Goal: Task Accomplishment & Management: Manage account settings

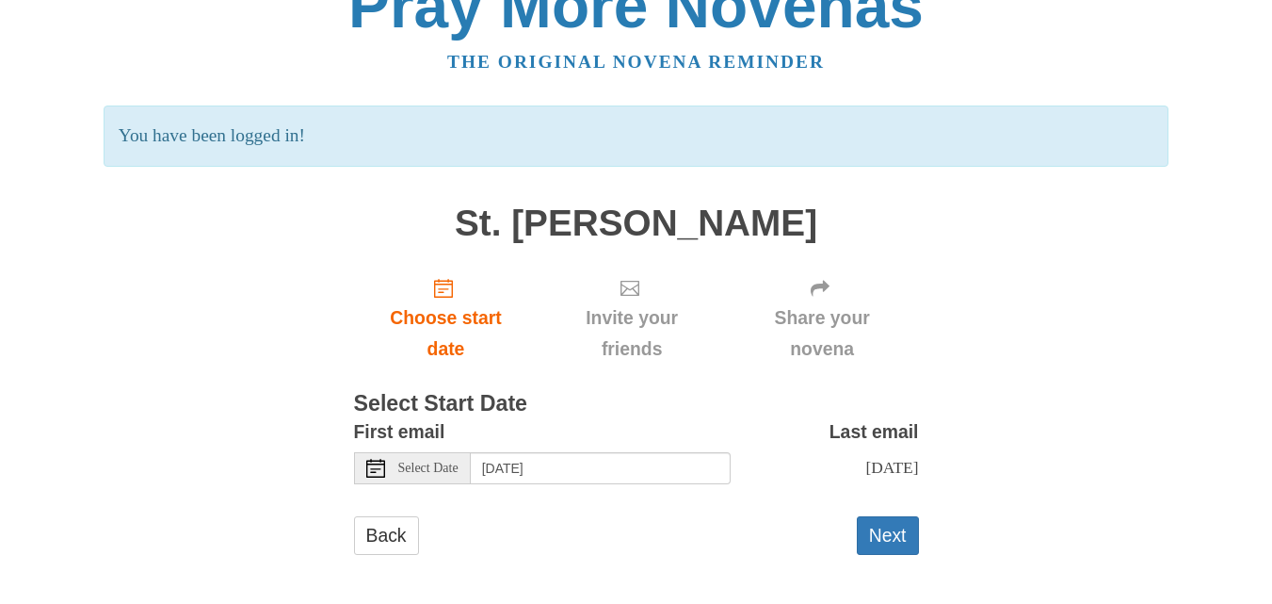
scroll to position [48, 0]
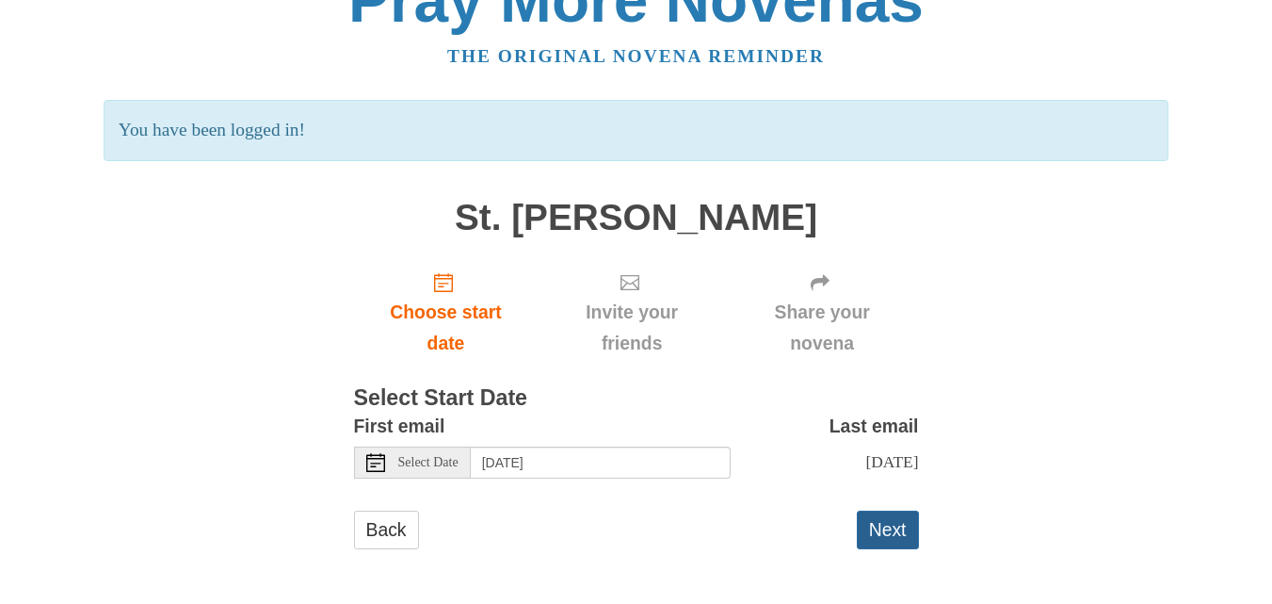
click at [885, 522] on button "Next" at bounding box center [888, 529] width 62 height 39
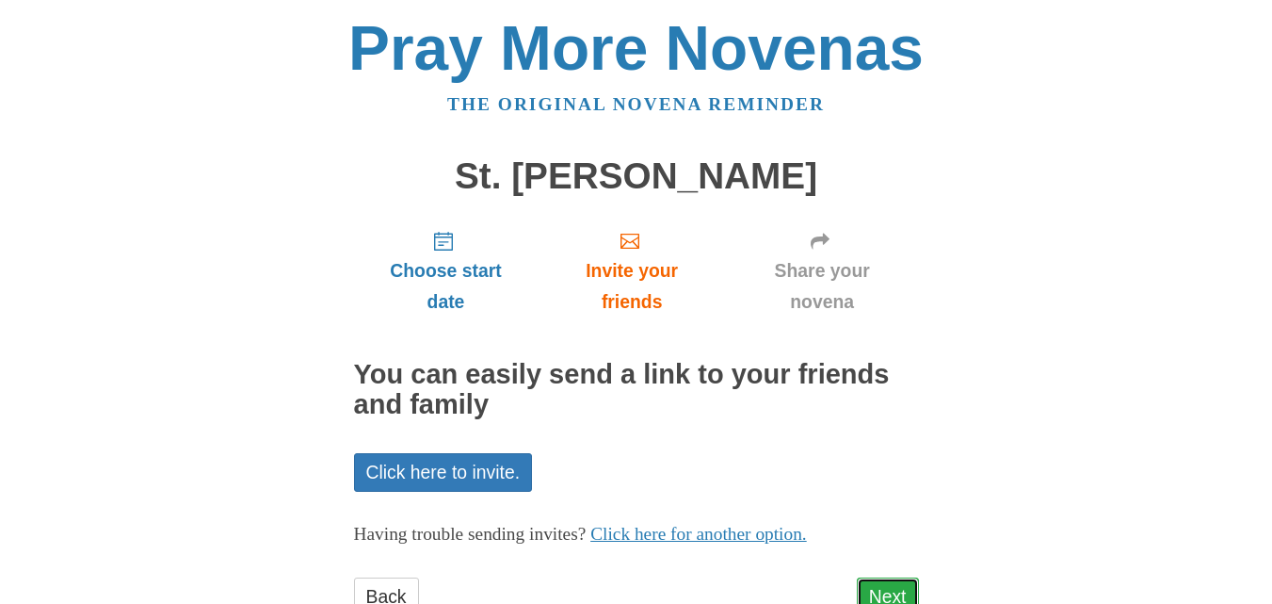
click at [886, 589] on link "Next" at bounding box center [888, 596] width 62 height 39
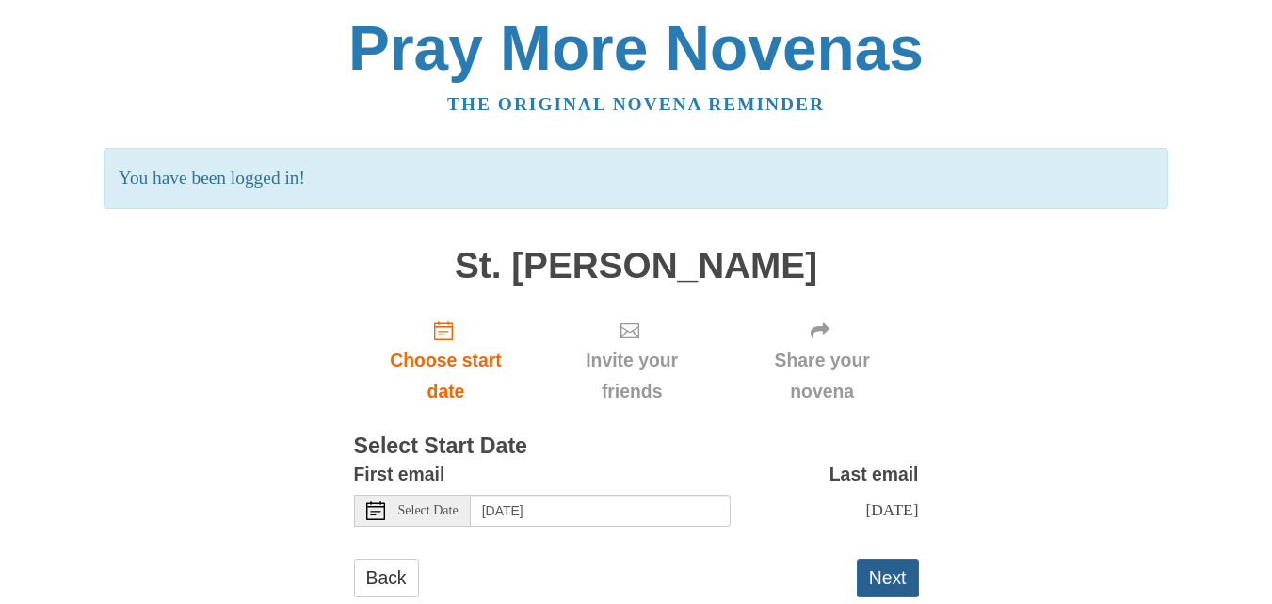
click at [892, 574] on button "Next" at bounding box center [888, 577] width 62 height 39
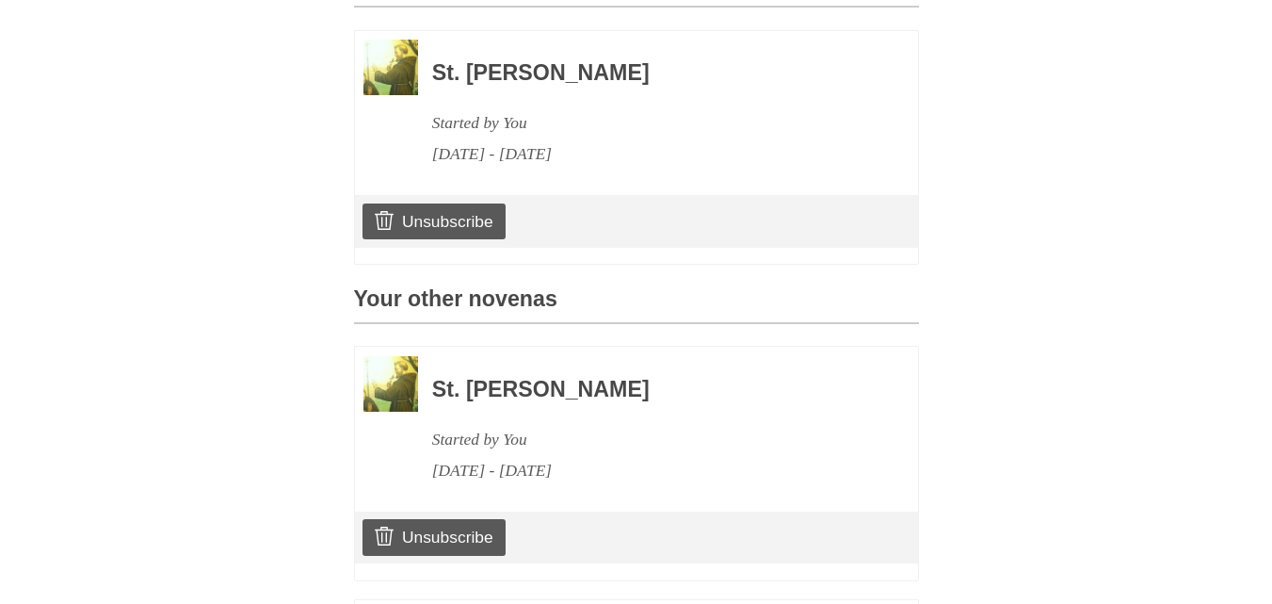
scroll to position [558, 0]
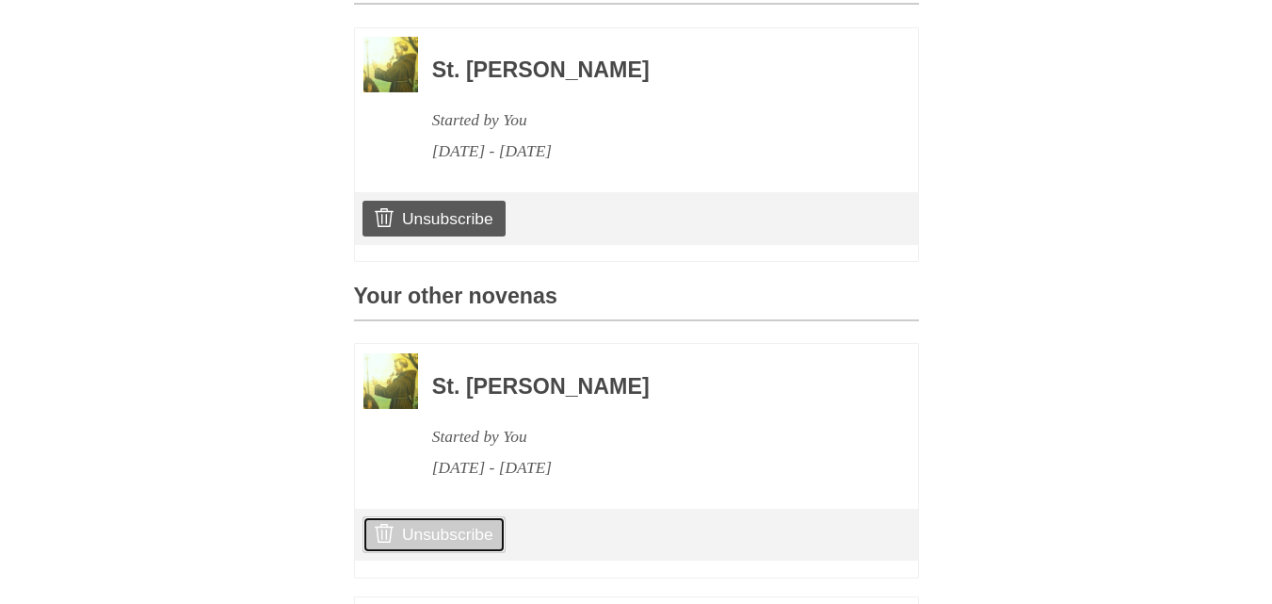
click at [464, 536] on link "Unsubscribe" at bounding box center [434, 534] width 142 height 36
